Goal: Navigation & Orientation: Find specific page/section

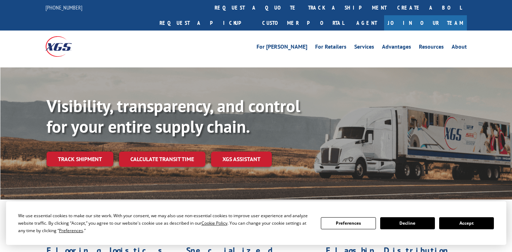
click at [467, 227] on button "Accept" at bounding box center [466, 224] width 55 height 12
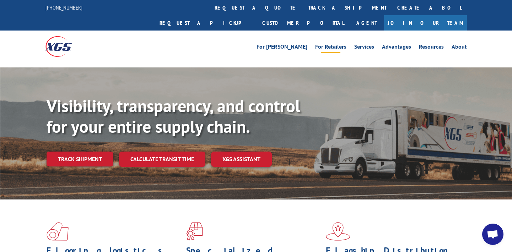
click at [344, 44] on link "For Retailers" at bounding box center [330, 48] width 31 height 8
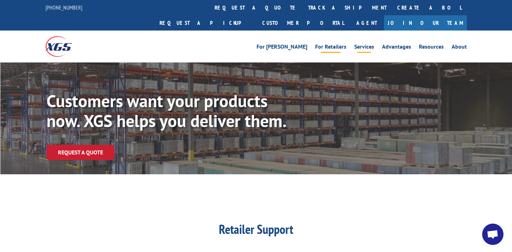
click at [360, 44] on link "Services" at bounding box center [364, 48] width 20 height 8
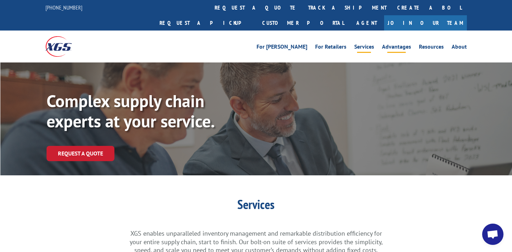
click at [397, 44] on link "Advantages" at bounding box center [396, 48] width 29 height 8
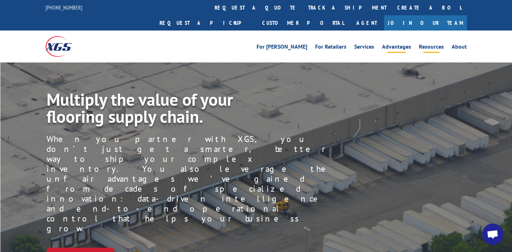
click at [435, 44] on link "Resources" at bounding box center [431, 48] width 25 height 8
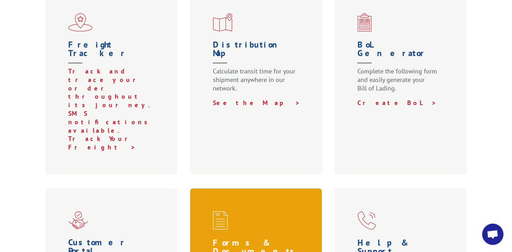
scroll to position [356, 0]
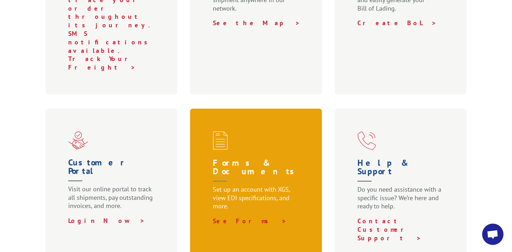
click at [269, 186] on p "Set up an account with XGS, view EDI specifications, and more." at bounding box center [258, 202] width 90 height 32
click at [234, 217] on link "See Forms >" at bounding box center [250, 221] width 74 height 8
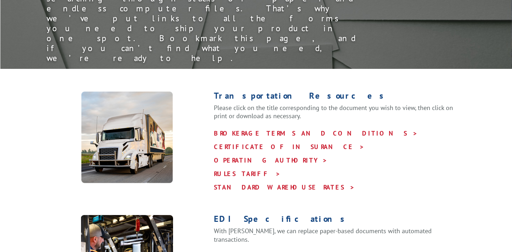
scroll to position [178, 0]
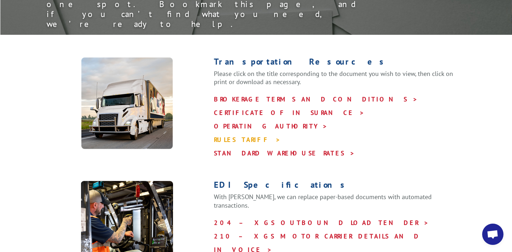
click at [242, 136] on link "RULES TARIFF >" at bounding box center [247, 140] width 67 height 8
